Goal: Information Seeking & Learning: Check status

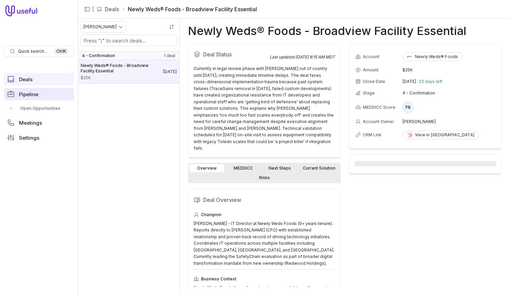
click at [35, 98] on link "Pipeline" at bounding box center [39, 94] width 70 height 12
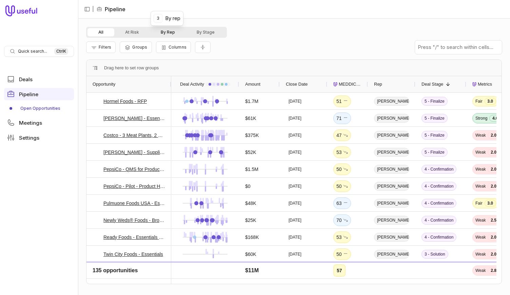
click at [181, 34] on button "By Rep" at bounding box center [168, 32] width 36 height 8
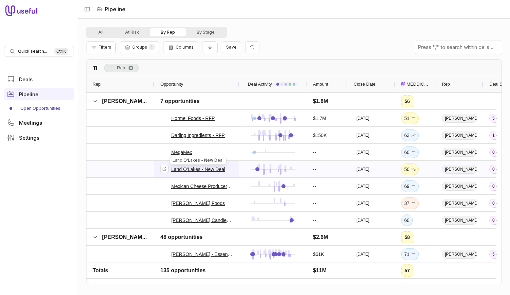
click at [211, 168] on link "Land O'Lakes - New Deal" at bounding box center [198, 169] width 54 height 8
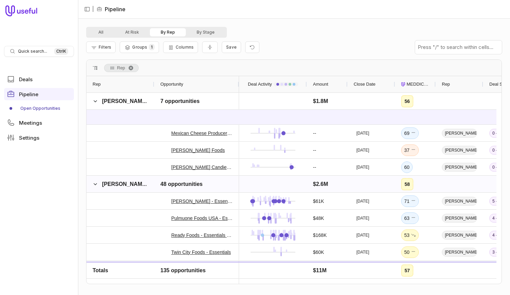
scroll to position [243, 0]
click at [94, 182] on span at bounding box center [95, 182] width 5 height 5
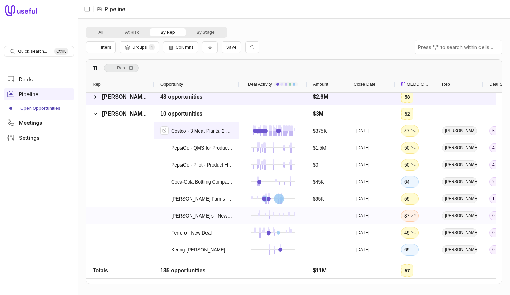
scroll to position [329, 0]
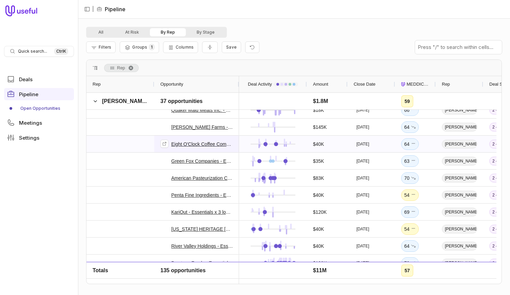
click at [215, 140] on link "Eight O'Clock Coffee Company - Essentials" at bounding box center [202, 144] width 62 height 8
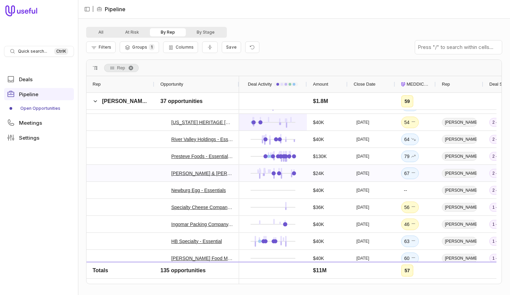
scroll to position [925, 0]
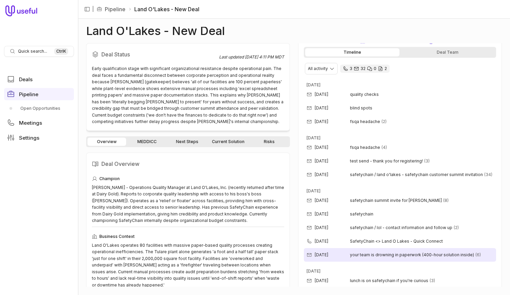
scroll to position [148, 0]
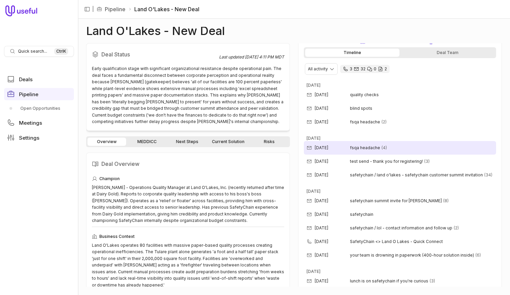
click at [375, 151] on div "Sep 24, 2025 fsqa headache (4)" at bounding box center [400, 148] width 192 height 14
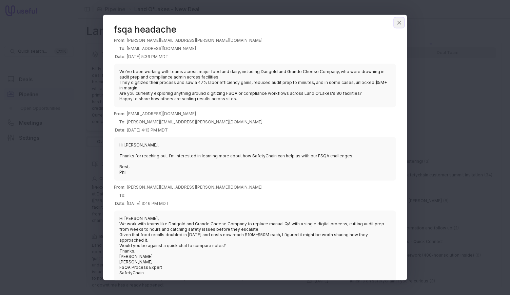
click at [400, 20] on icon "Close" at bounding box center [399, 22] width 6 height 6
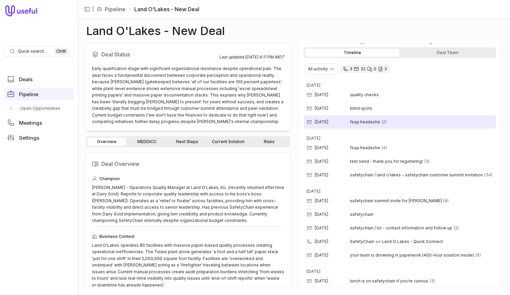
click at [383, 123] on span "(2)" at bounding box center [384, 121] width 5 height 5
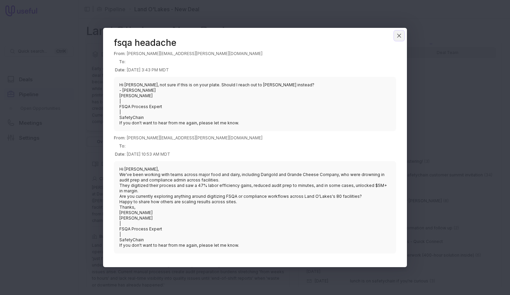
click at [399, 35] on icon "Close" at bounding box center [399, 36] width 6 height 6
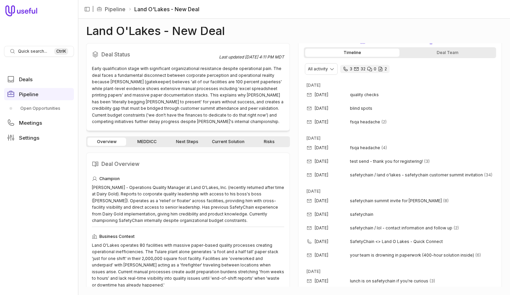
click at [399, 35] on div "Land O'Lakes - New Deal Deal Status Last updated Oct 2, 2025, 4:11 PM MDT Early…" at bounding box center [294, 157] width 416 height 260
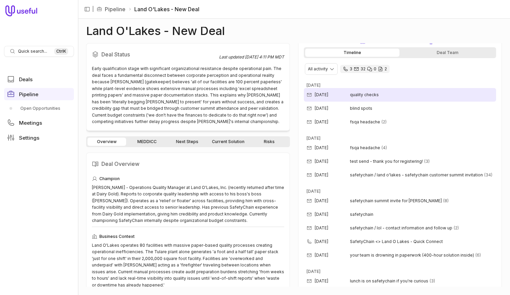
click at [364, 97] on div "Oct 3, 2025 quality checks" at bounding box center [400, 95] width 192 height 14
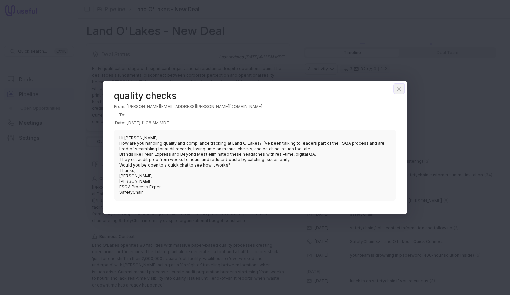
click at [395, 90] on button "Close" at bounding box center [399, 88] width 10 height 10
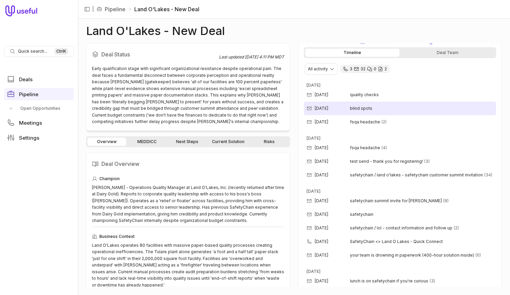
click at [379, 108] on div "Oct 2, 2025 blind spots" at bounding box center [400, 108] width 192 height 14
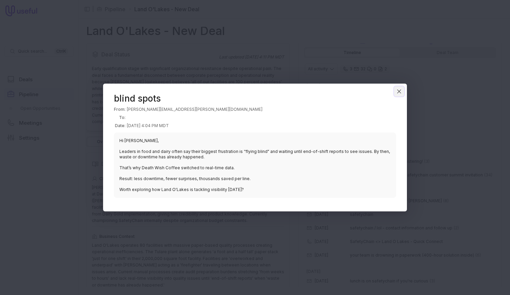
click at [400, 91] on icon "Close" at bounding box center [399, 91] width 6 height 6
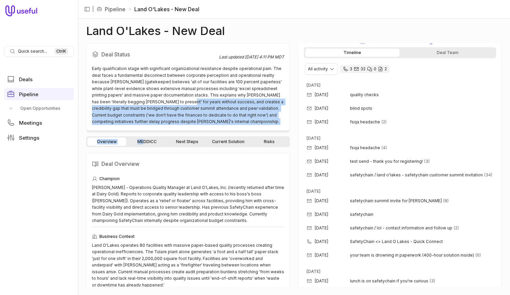
drag, startPoint x: 137, startPoint y: 102, endPoint x: 144, endPoint y: 146, distance: 43.6
click at [144, 146] on div "Deal Status Last updated Oct 2, 2025, 4:11 PM MDT Early qualification stage wit…" at bounding box center [188, 164] width 204 height 243
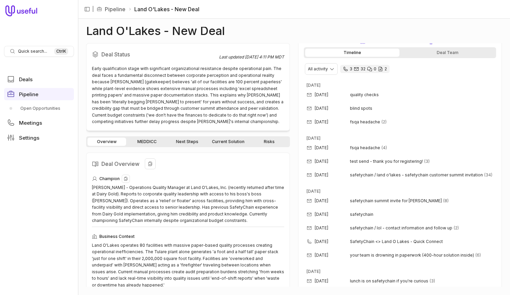
click at [176, 187] on div "Joel Biggs - Operations Quality Manager at Land O'Lakes, Inc. (recently returne…" at bounding box center [188, 204] width 192 height 40
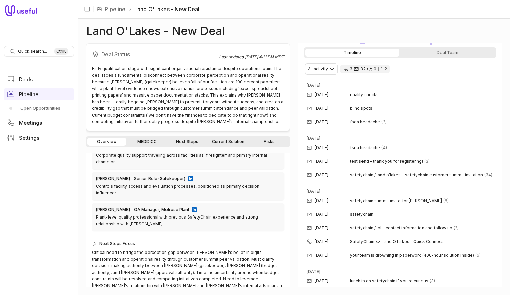
scroll to position [0, 0]
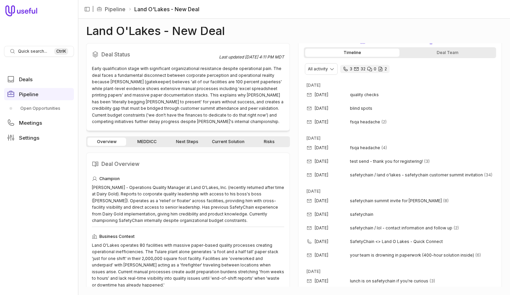
click at [42, 191] on nav "Quick search... Ctrl K Deals Pipeline Open Opportunities Meetings Settings" at bounding box center [39, 147] width 78 height 295
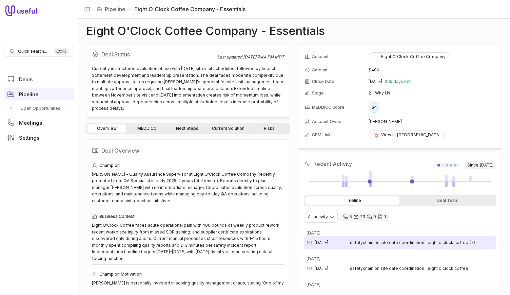
click at [400, 247] on div "[DATE] safetychain on site date coordination | eight o clock coffee (7)" at bounding box center [400, 243] width 192 height 14
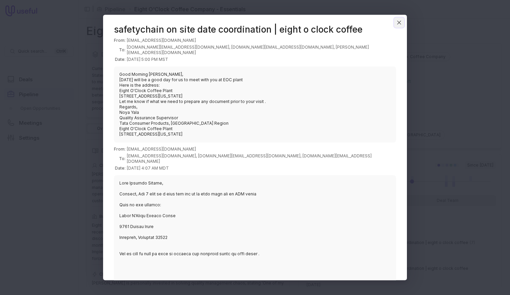
click at [399, 22] on icon "Close" at bounding box center [399, 22] width 6 height 6
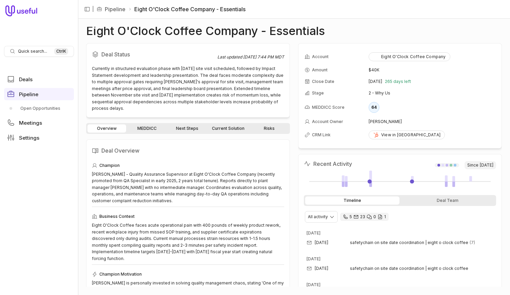
scroll to position [63, 0]
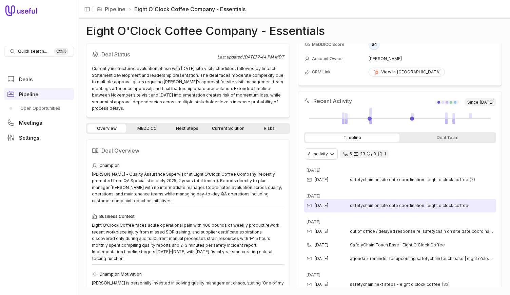
click at [384, 209] on div "[DATE] safetychain on site date coordination | eight o clock coffee" at bounding box center [400, 206] width 192 height 14
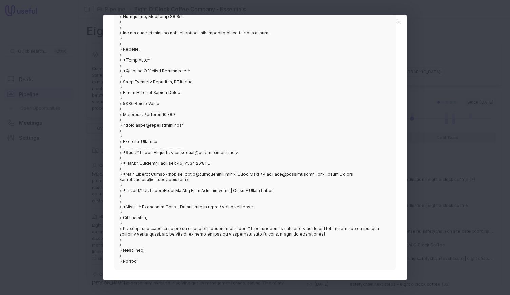
scroll to position [0, 0]
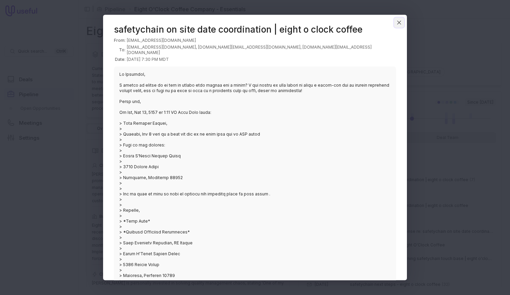
click at [401, 23] on icon "Close" at bounding box center [399, 22] width 6 height 6
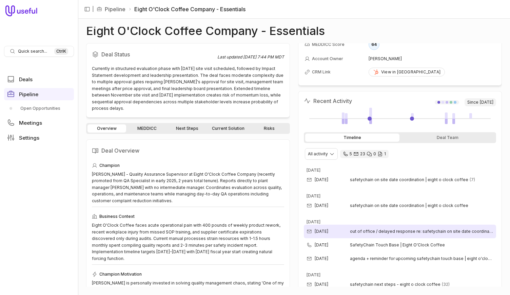
click at [412, 232] on span "out of office / delayed response re: safetychain on site date coordination | ei…" at bounding box center [422, 230] width 144 height 5
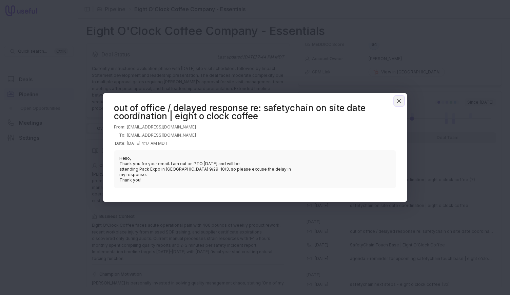
click at [403, 100] on button "Close" at bounding box center [399, 101] width 10 height 10
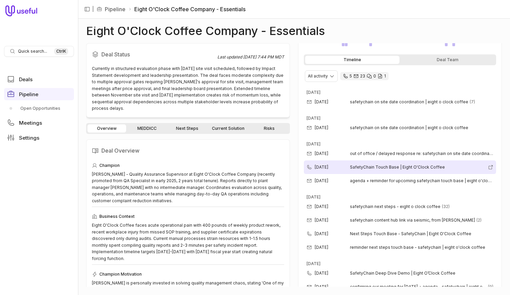
scroll to position [142, 0]
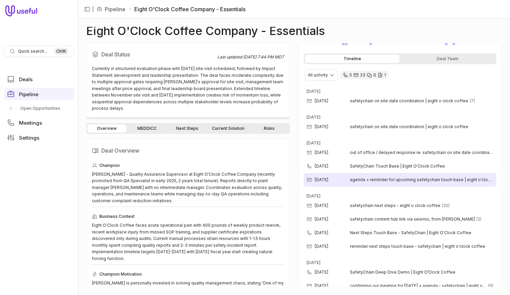
click at [387, 177] on span "agenda + reminder for upcoming safetychain touch base | eight o'clock coffee" at bounding box center [422, 179] width 144 height 5
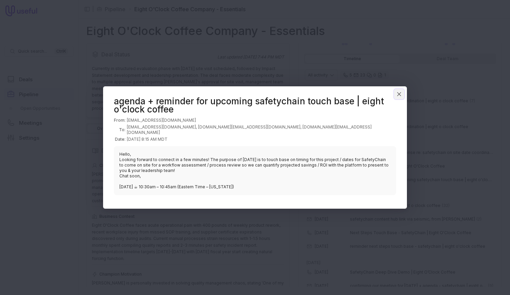
click at [397, 95] on icon "Close" at bounding box center [399, 94] width 6 height 6
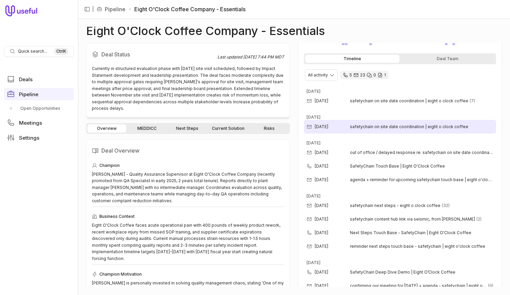
click at [391, 120] on div "[DATE] safetychain on site date coordination | eight o clock coffee" at bounding box center [400, 127] width 192 height 14
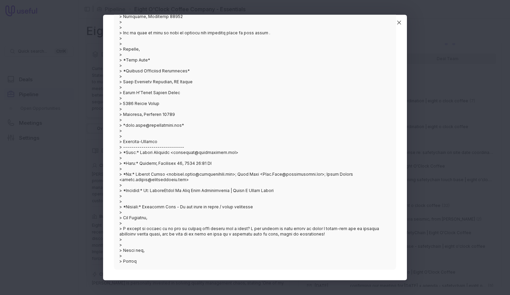
scroll to position [0, 0]
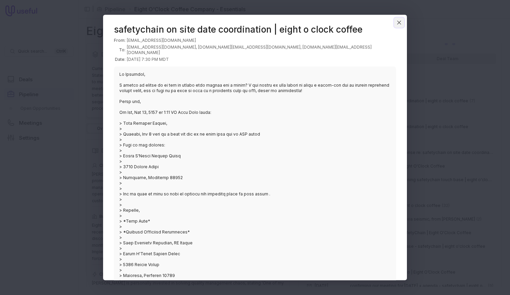
click at [400, 18] on button "Close" at bounding box center [399, 22] width 10 height 10
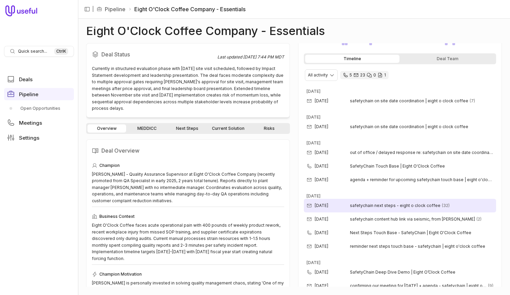
click at [386, 207] on span "safetychain next steps - eight o clock coffee" at bounding box center [395, 205] width 91 height 5
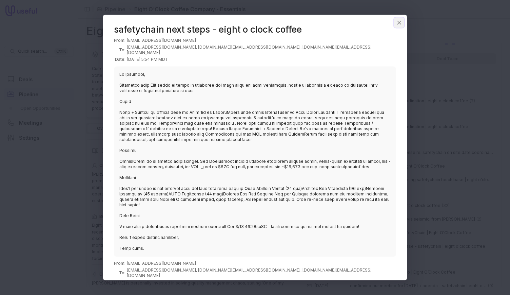
click at [400, 23] on icon "Close" at bounding box center [399, 22] width 6 height 6
